Goal: Task Accomplishment & Management: Use online tool/utility

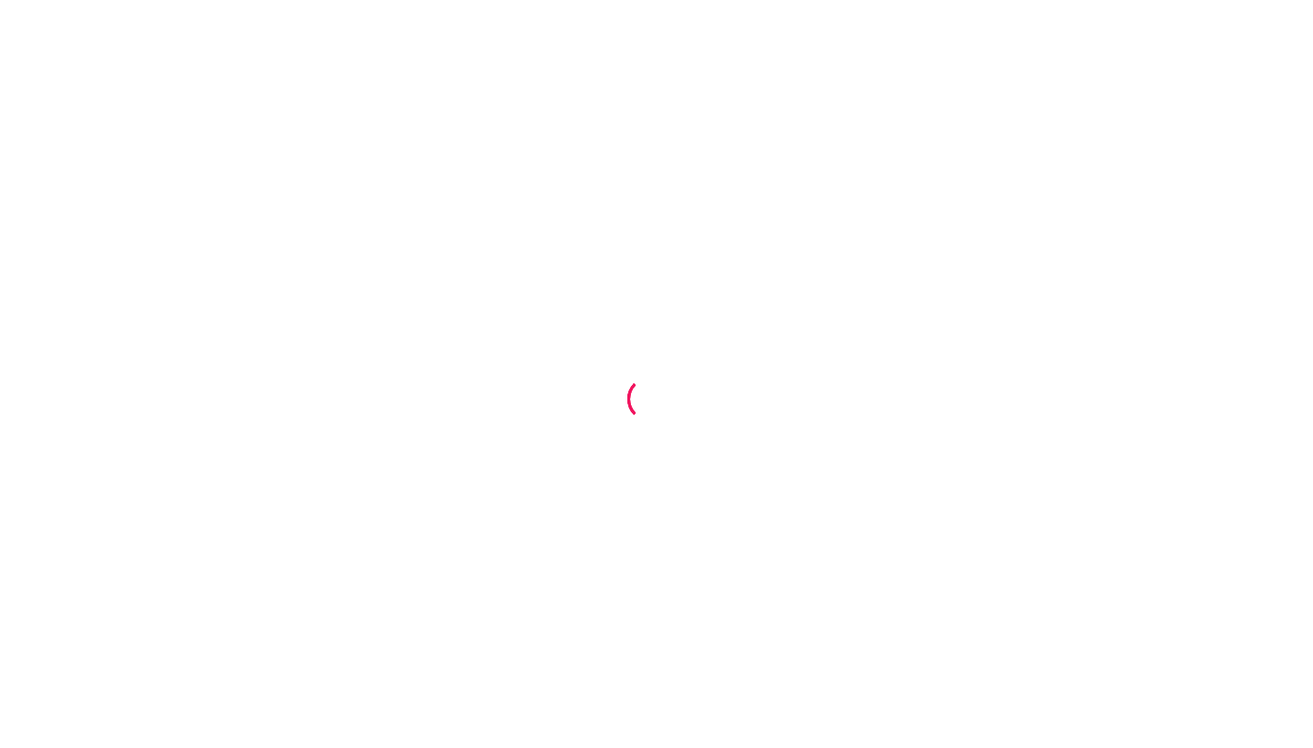
click at [879, 198] on div at bounding box center [656, 374] width 1313 height 748
